Goal: Information Seeking & Learning: Find specific fact

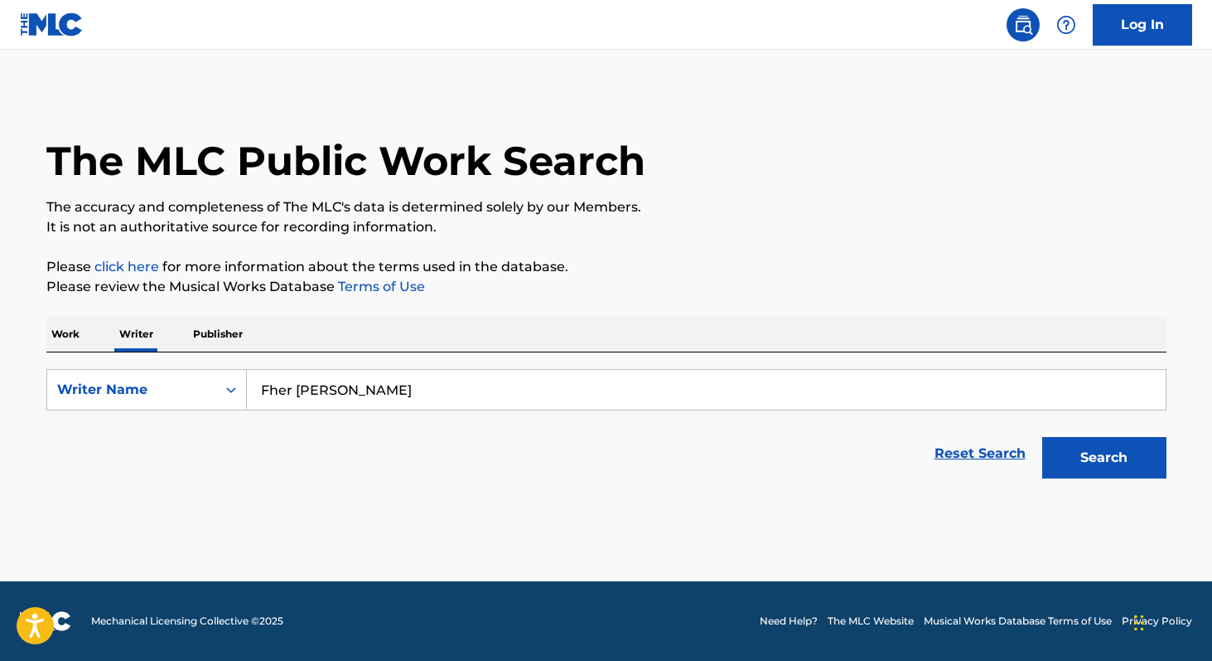
click at [355, 398] on input "Fher [PERSON_NAME]" at bounding box center [706, 390] width 919 height 40
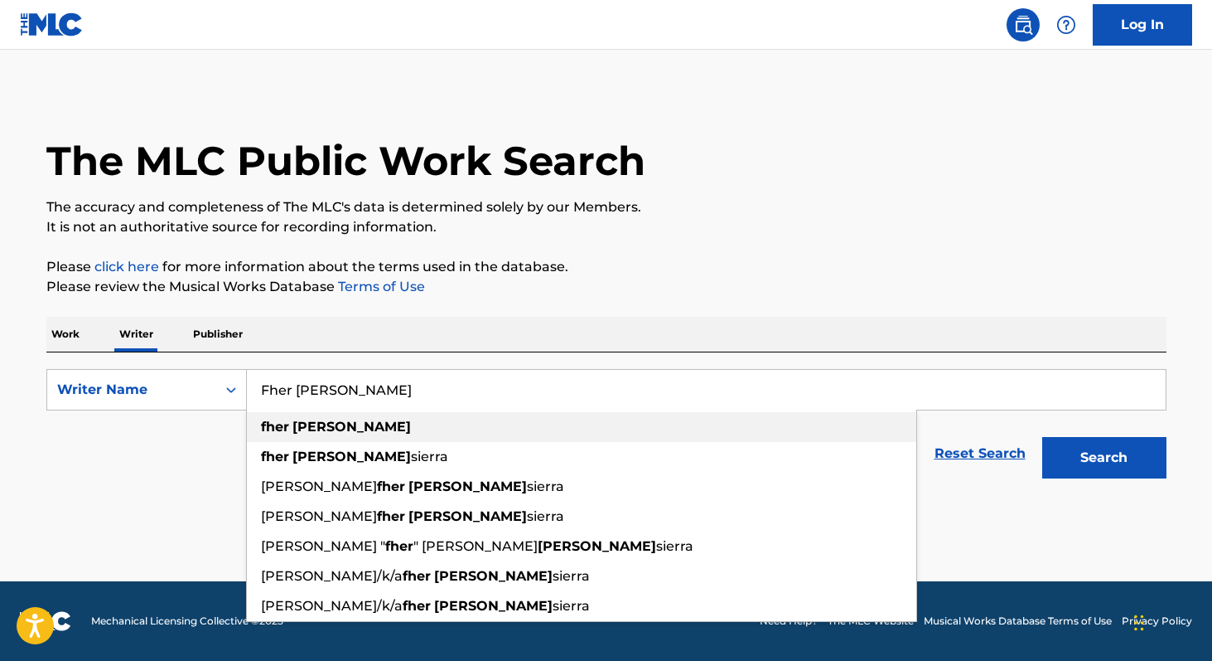
click at [280, 425] on strong "fher" at bounding box center [275, 427] width 28 height 16
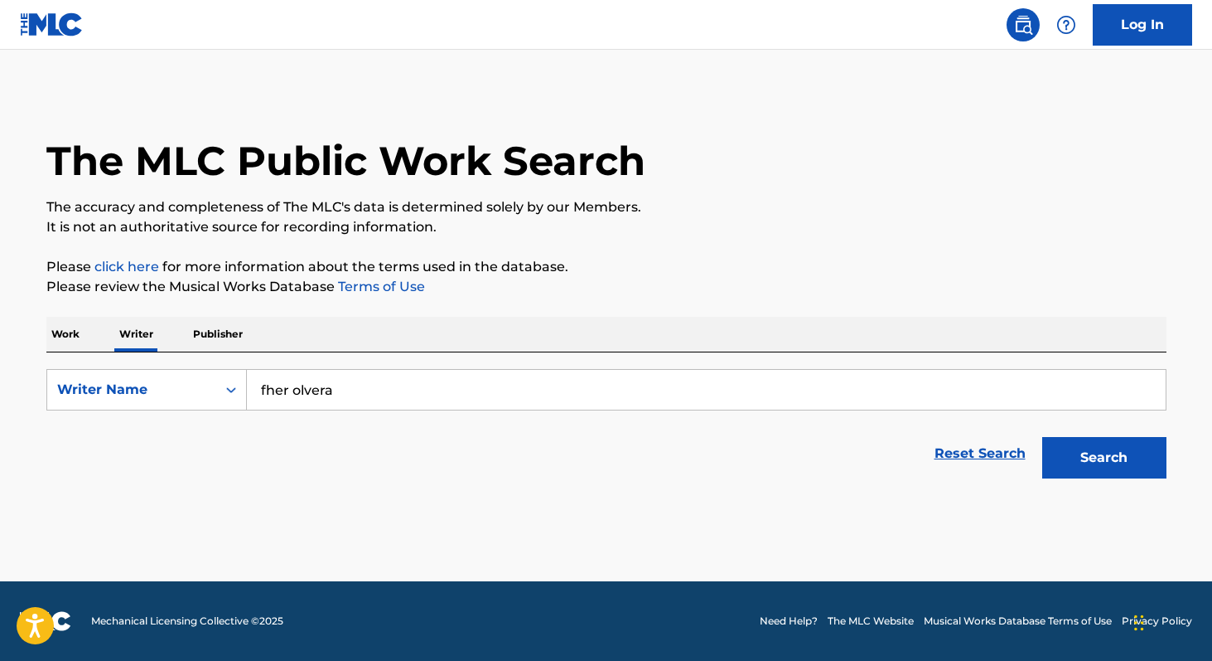
click at [1121, 448] on button "Search" at bounding box center [1105, 457] width 124 height 41
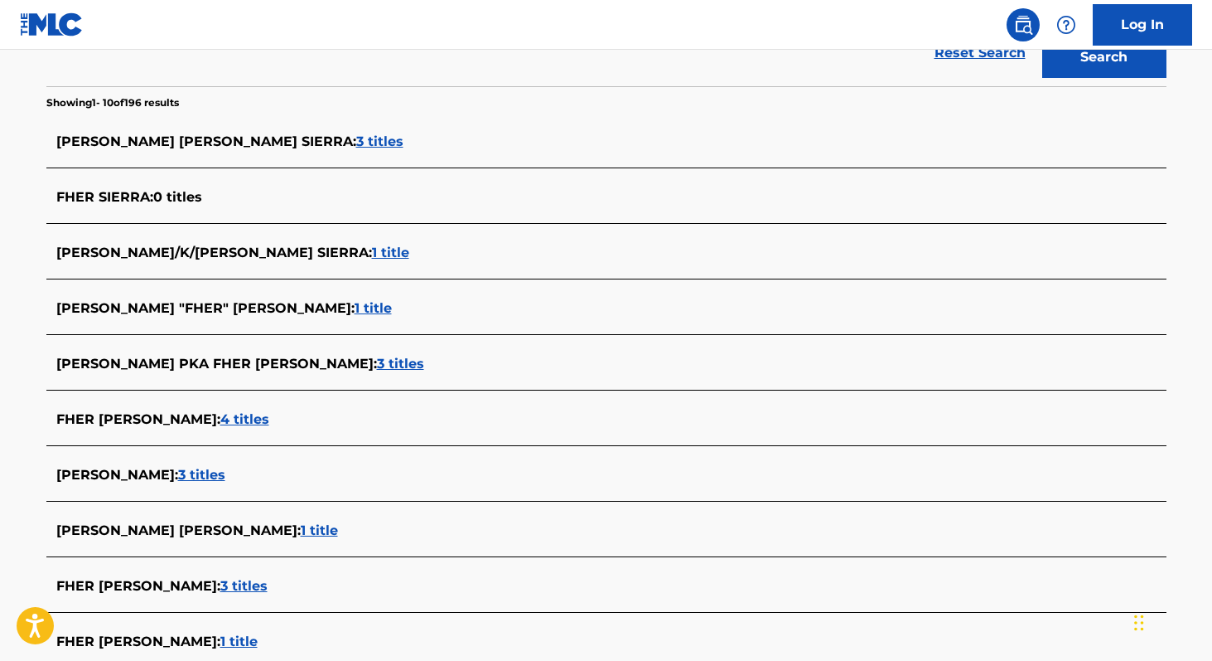
scroll to position [485, 0]
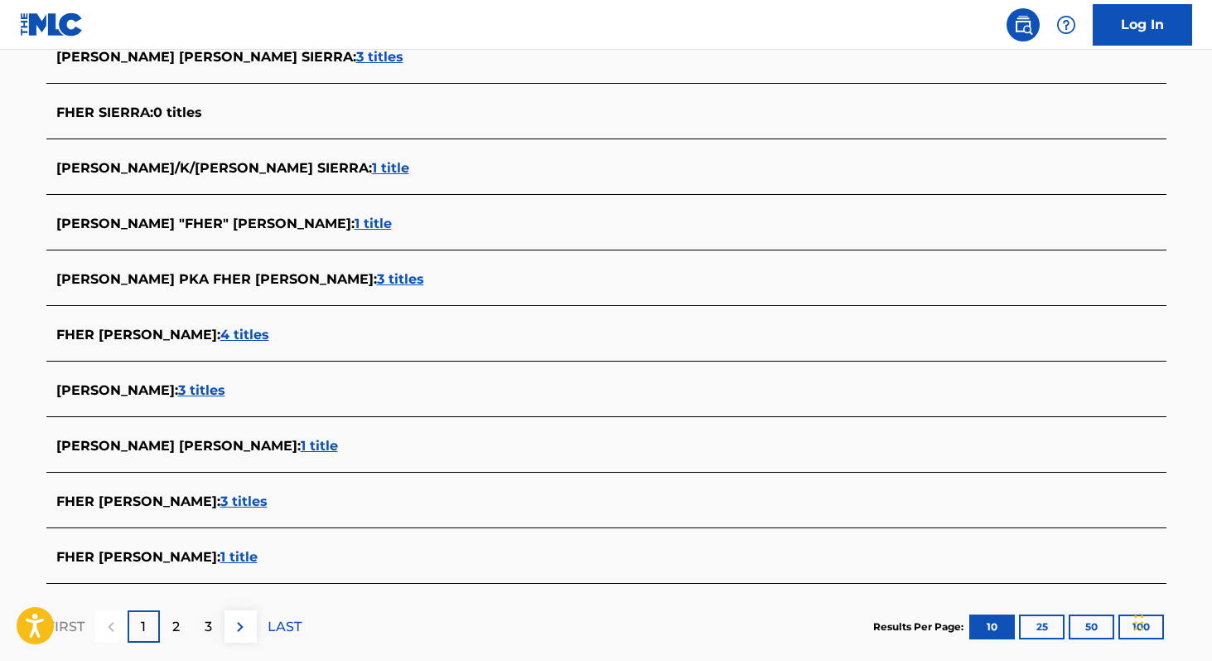
click at [424, 281] on span "3 titles" at bounding box center [400, 279] width 47 height 16
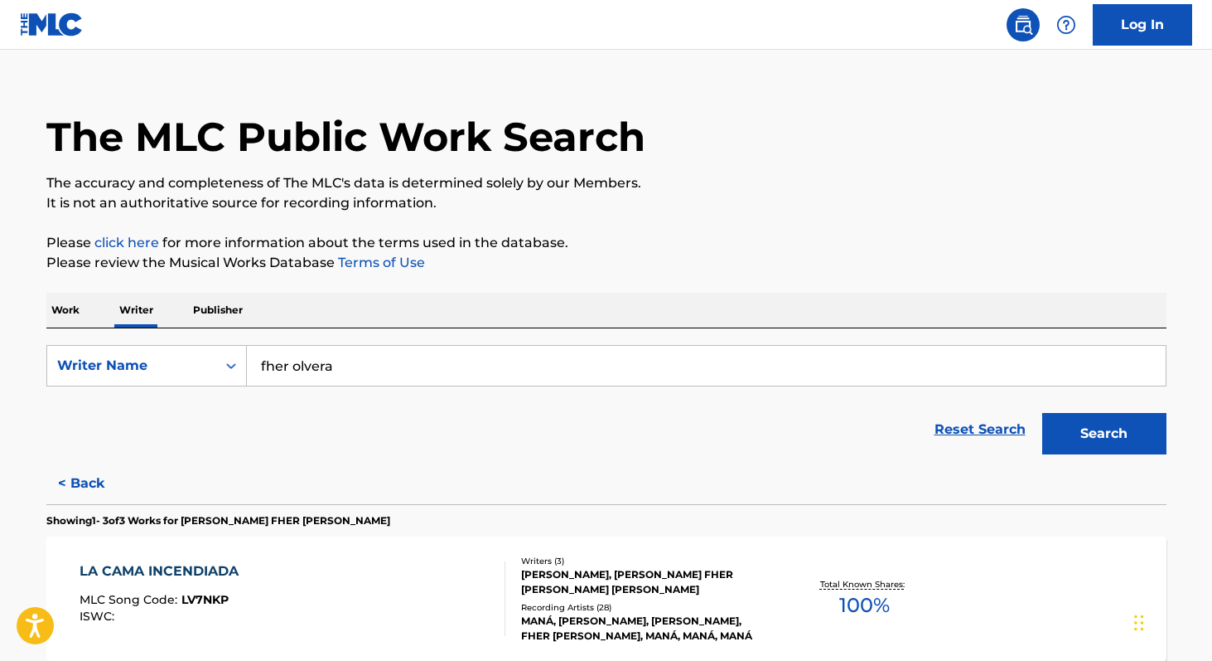
scroll to position [71, 0]
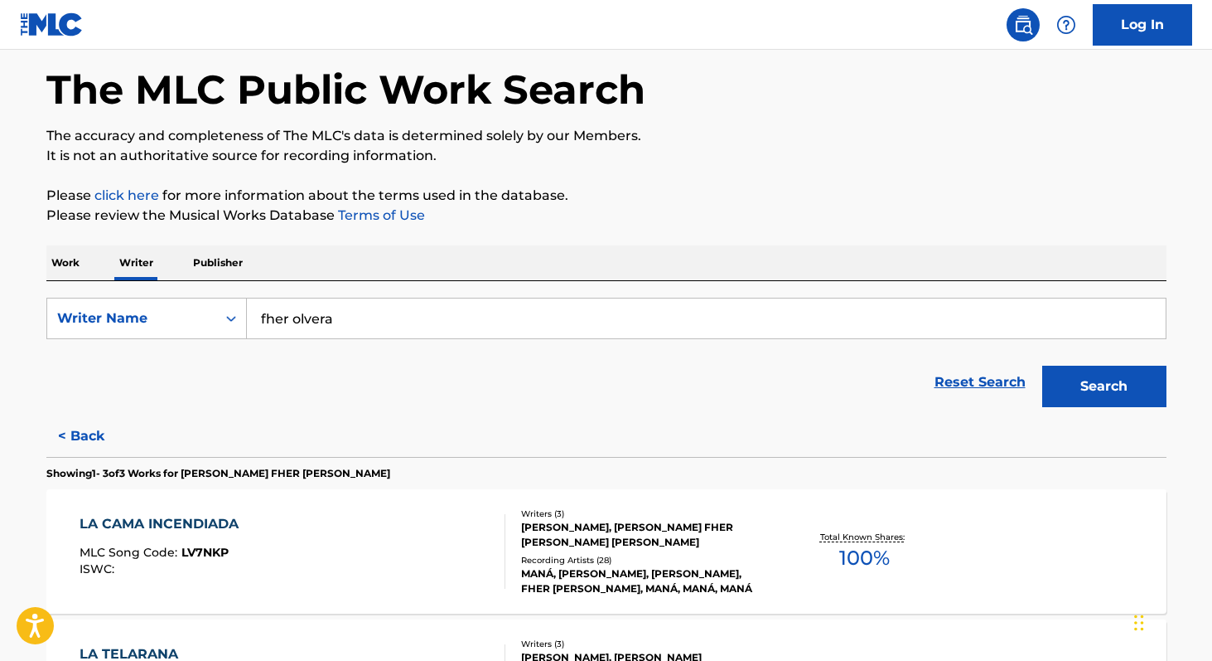
click at [841, 563] on span "100 %" at bounding box center [865, 558] width 51 height 30
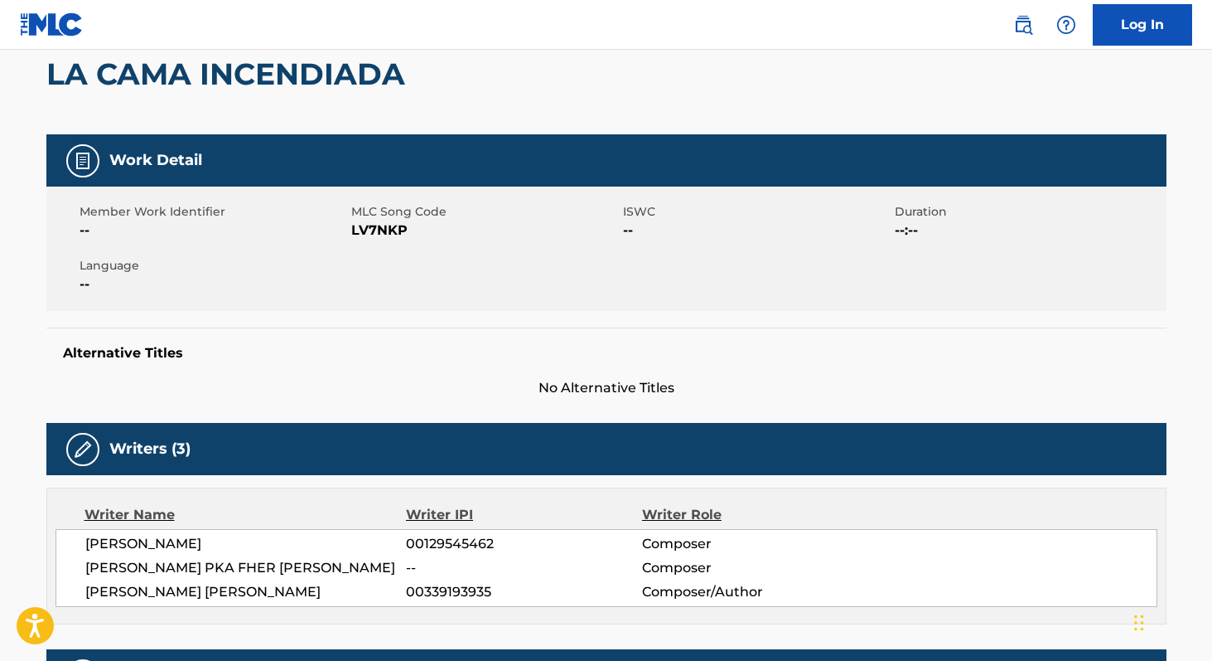
scroll to position [184, 0]
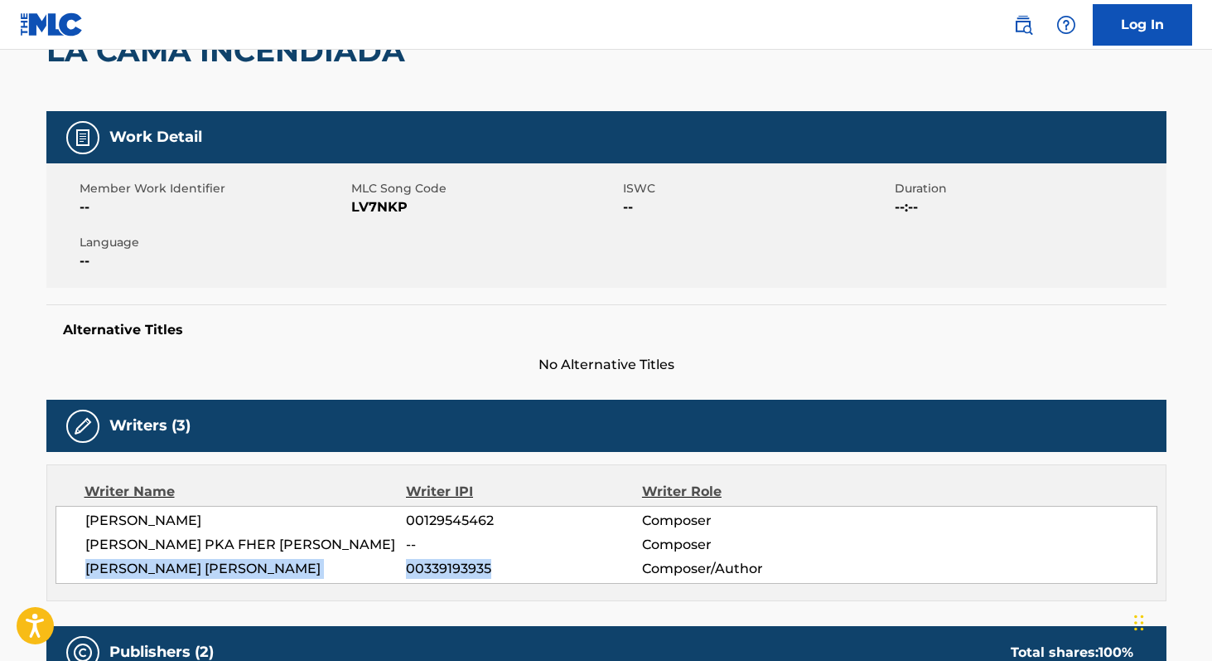
drag, startPoint x: 85, startPoint y: 586, endPoint x: 456, endPoint y: 602, distance: 371.6
click at [456, 601] on div "Writer Name Writer IPI Writer Role [PERSON_NAME] 00129545462 Composer [PERSON_N…" at bounding box center [606, 532] width 1120 height 137
copy div "[PERSON_NAME] [PERSON_NAME] 00339193935"
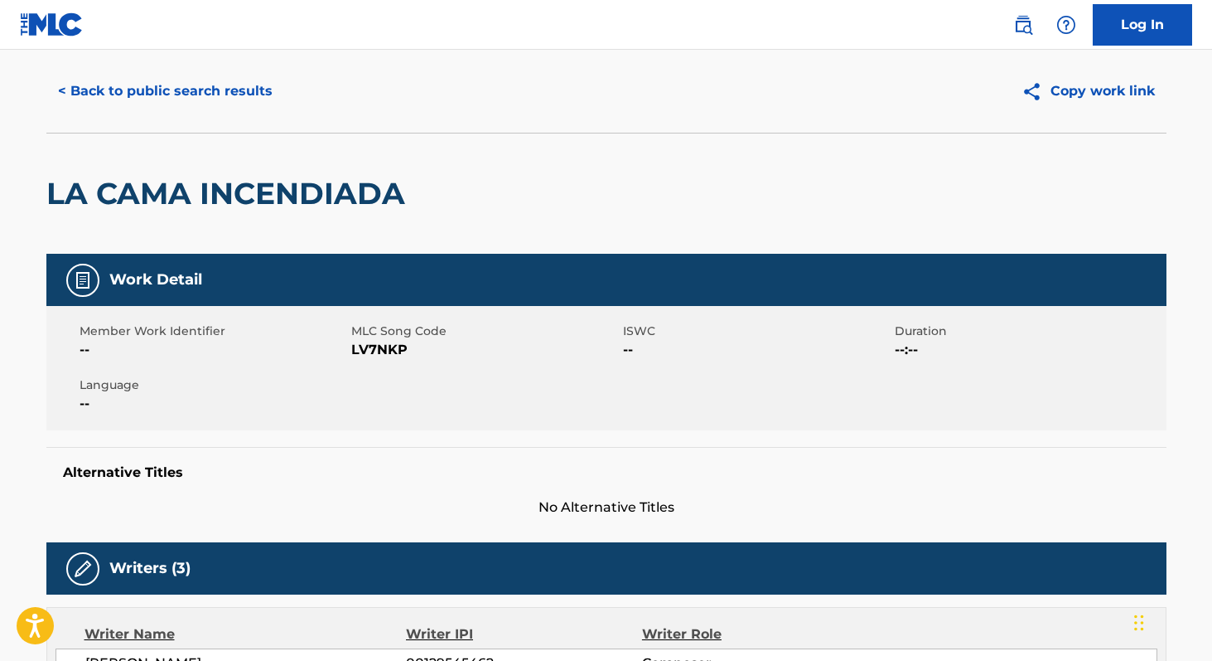
scroll to position [38, 0]
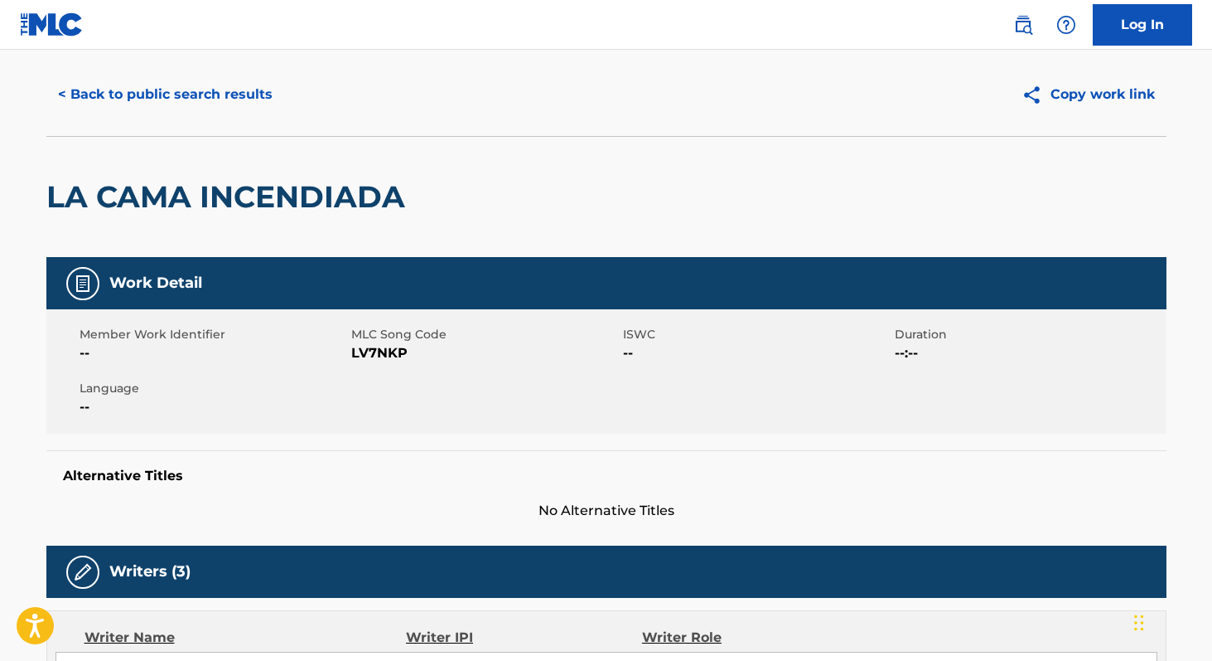
click at [372, 358] on span "LV7NKP" at bounding box center [485, 353] width 268 height 20
copy span "LV7NKP"
